Goal: Transaction & Acquisition: Download file/media

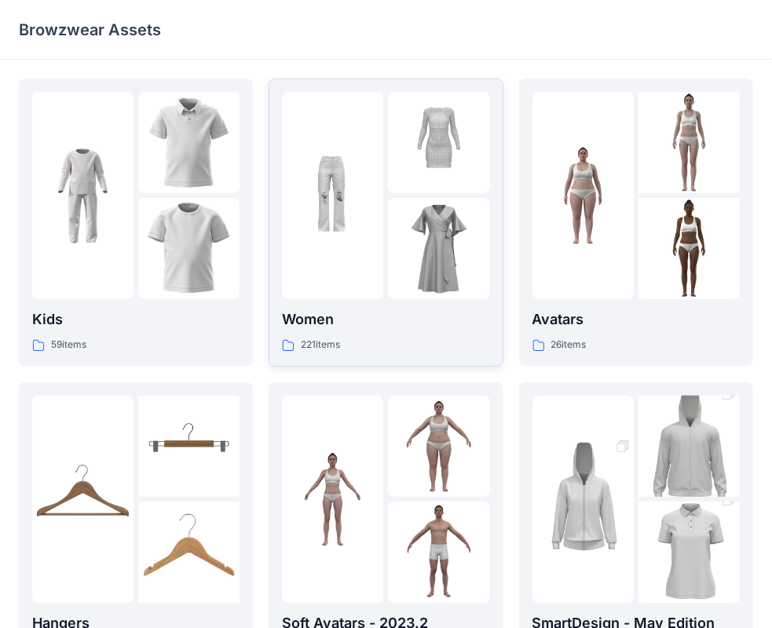
click at [408, 314] on p "Women" at bounding box center [385, 320] width 207 height 22
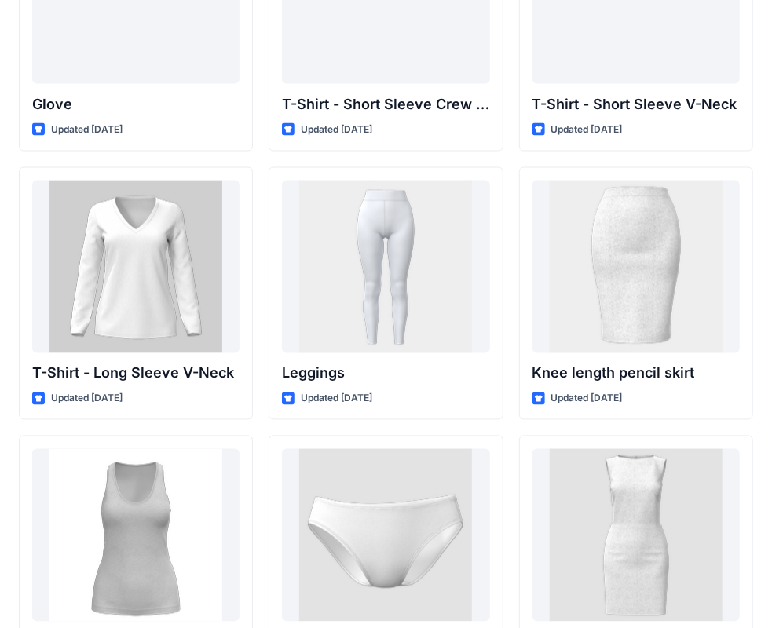
scroll to position [12551, 0]
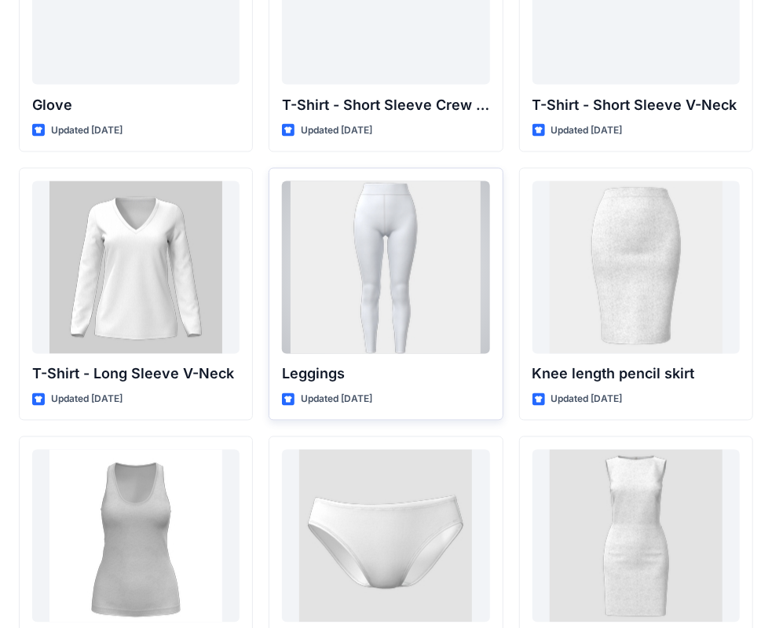
click at [419, 286] on div at bounding box center [385, 267] width 207 height 173
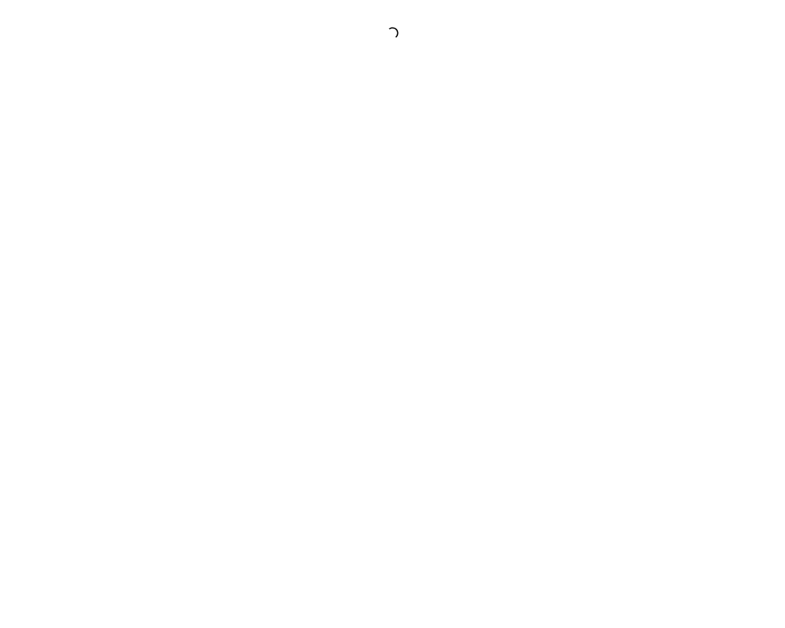
click at [419, 286] on div at bounding box center [392, 314] width 785 height 628
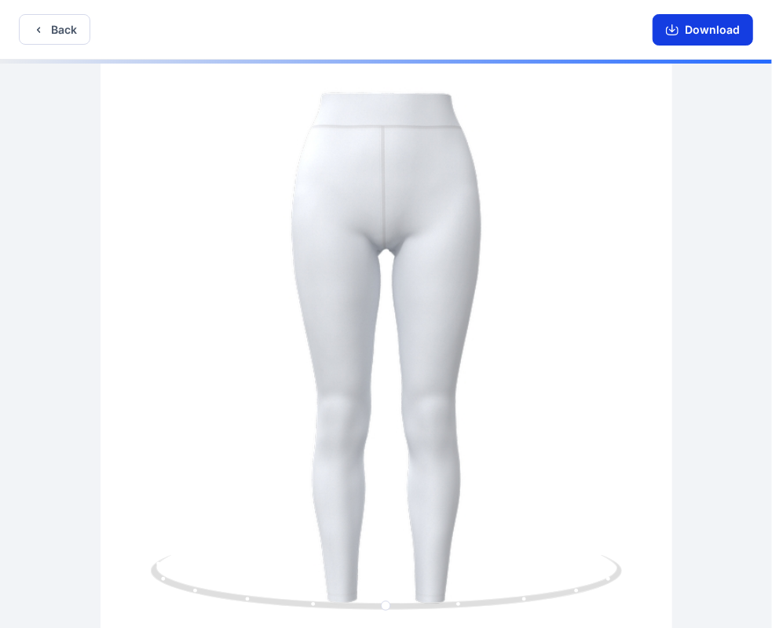
click at [681, 31] on button "Download" at bounding box center [702, 29] width 100 height 31
